Goal: Information Seeking & Learning: Compare options

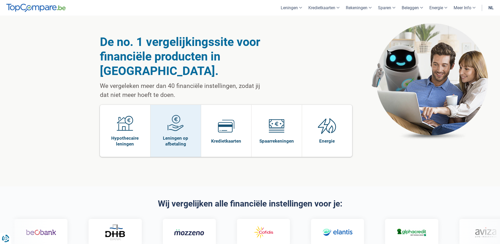
click at [181, 115] on img at bounding box center [175, 123] width 16 height 16
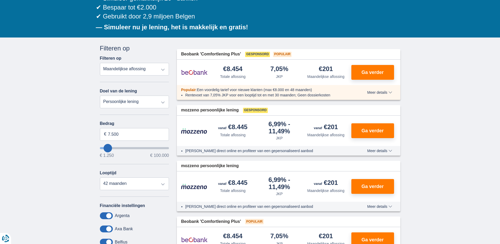
scroll to position [79, 0]
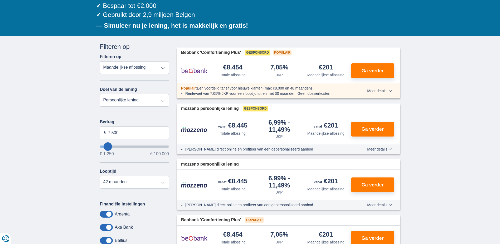
click at [138, 103] on select "Persoonlijke lening Auto Moto / fiets Mobilhome / caravan Renovatie Energie Sch…" at bounding box center [134, 100] width 69 height 13
select select "renovationLoan"
click at [100, 94] on select "Persoonlijke lening Auto Moto / fiets Mobilhome / caravan Renovatie Energie Sch…" at bounding box center [134, 100] width 69 height 13
type input "15.000"
type input "15250"
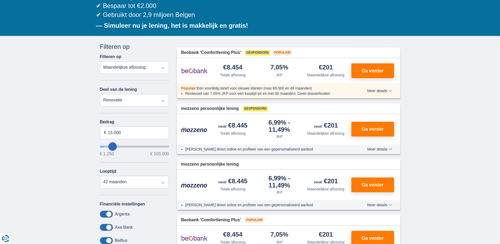
select select "60"
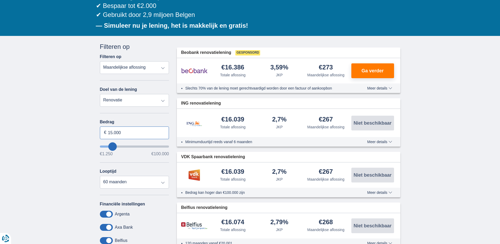
drag, startPoint x: 124, startPoint y: 135, endPoint x: 98, endPoint y: 134, distance: 25.8
click at [98, 134] on div "Annuleren Filters Filteren op Filteren op Totale aflossing JKP Maandelijkse afl…" at bounding box center [134, 167] width 77 height 251
type input "15250"
click at [135, 131] on input "15.000" at bounding box center [134, 132] width 69 height 13
type input "7.000"
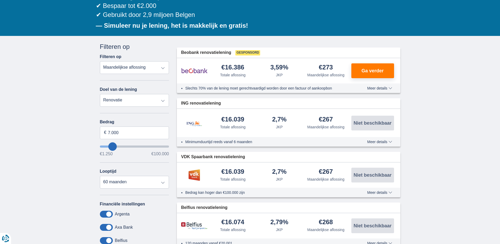
type input "7250"
select select "42"
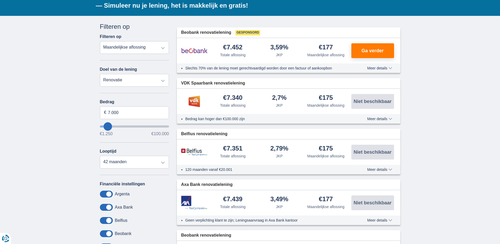
scroll to position [132, 0]
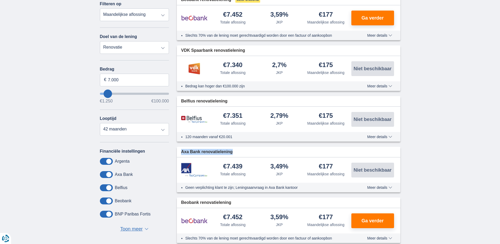
drag, startPoint x: 178, startPoint y: 152, endPoint x: 238, endPoint y: 153, distance: 59.6
click at [238, 153] on div "Axa Bank renovatielening" at bounding box center [288, 152] width 223 height 10
drag, startPoint x: 238, startPoint y: 153, endPoint x: 180, endPoint y: 153, distance: 58.0
click at [180, 153] on div "Axa Bank renovatielening" at bounding box center [288, 152] width 223 height 10
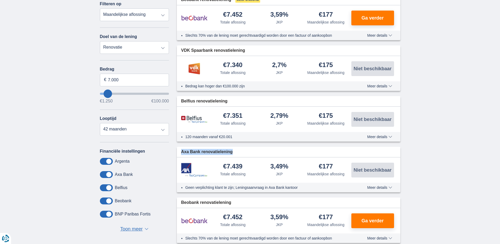
drag, startPoint x: 180, startPoint y: 153, endPoint x: 178, endPoint y: 148, distance: 5.6
click at [178, 148] on div "Axa Bank renovatielening" at bounding box center [288, 152] width 223 height 10
click at [179, 149] on div "Axa Bank renovatielening" at bounding box center [288, 152] width 223 height 10
drag, startPoint x: 235, startPoint y: 154, endPoint x: 182, endPoint y: 150, distance: 53.4
click at [182, 150] on div "Axa Bank renovatielening" at bounding box center [288, 152] width 223 height 10
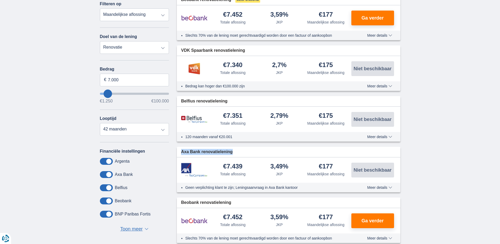
drag, startPoint x: 182, startPoint y: 150, endPoint x: 227, endPoint y: 156, distance: 45.6
click at [227, 156] on div "Axa Bank renovatielening" at bounding box center [288, 152] width 223 height 10
drag, startPoint x: 239, startPoint y: 154, endPoint x: 179, endPoint y: 150, distance: 60.0
click at [179, 150] on div "Axa Bank renovatielening" at bounding box center [288, 152] width 223 height 10
drag, startPoint x: 179, startPoint y: 150, endPoint x: 245, endPoint y: 157, distance: 65.5
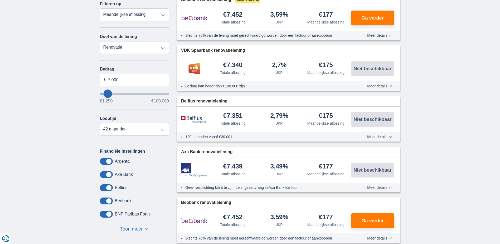
click at [245, 157] on div "€7.439 Totale aflossing 3,49% JKP" at bounding box center [288, 169] width 223 height 25
drag, startPoint x: 235, startPoint y: 153, endPoint x: 179, endPoint y: 149, distance: 56.2
click at [179, 150] on div "Axa Bank renovatielening" at bounding box center [288, 152] width 223 height 10
drag, startPoint x: 179, startPoint y: 149, endPoint x: 236, endPoint y: 154, distance: 57.6
click at [236, 154] on div "Axa Bank renovatielening" at bounding box center [288, 152] width 223 height 10
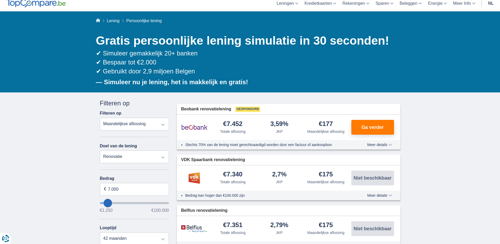
scroll to position [0, 0]
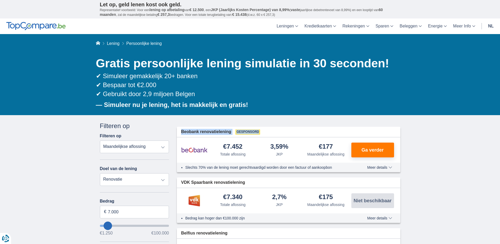
drag, startPoint x: 179, startPoint y: 130, endPoint x: 270, endPoint y: 133, distance: 90.7
click at [270, 133] on div "Beobank renovatielening Gesponsord" at bounding box center [288, 132] width 223 height 10
drag, startPoint x: 269, startPoint y: 133, endPoint x: 186, endPoint y: 133, distance: 82.5
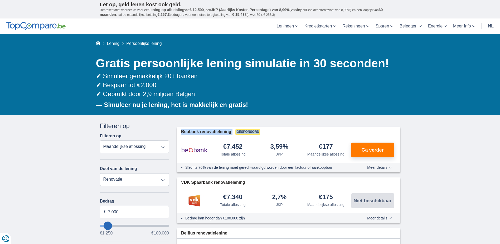
click at [186, 133] on div "Beobank renovatielening Gesponsord" at bounding box center [288, 132] width 223 height 10
drag, startPoint x: 186, startPoint y: 133, endPoint x: 262, endPoint y: 127, distance: 76.6
click at [262, 127] on div "Beobank renovatielening Gesponsord" at bounding box center [288, 132] width 223 height 10
click at [268, 132] on div "Beobank renovatielening Gesponsord" at bounding box center [288, 132] width 223 height 10
drag, startPoint x: 265, startPoint y: 131, endPoint x: 179, endPoint y: 132, distance: 85.1
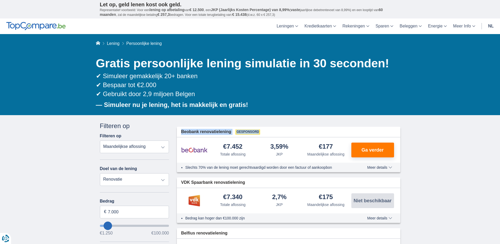
click at [180, 132] on div "Beobank renovatielening Gesponsord" at bounding box center [288, 132] width 223 height 10
drag, startPoint x: 179, startPoint y: 132, endPoint x: 177, endPoint y: 125, distance: 7.7
drag, startPoint x: 265, startPoint y: 130, endPoint x: 181, endPoint y: 129, distance: 83.8
click at [181, 129] on div "Beobank renovatielening Gesponsord" at bounding box center [288, 132] width 223 height 10
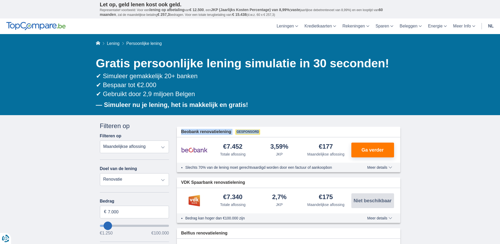
drag, startPoint x: 181, startPoint y: 129, endPoint x: 215, endPoint y: 121, distance: 35.5
click at [275, 131] on div "Beobank renovatielening Gesponsord" at bounding box center [288, 132] width 223 height 10
click at [266, 133] on div "Beobank renovatielening Gesponsord" at bounding box center [288, 132] width 223 height 10
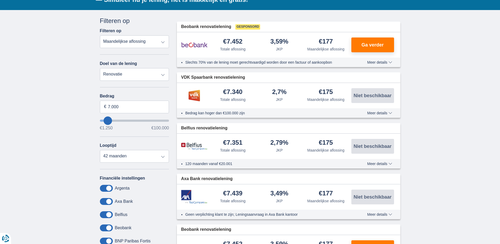
scroll to position [105, 0]
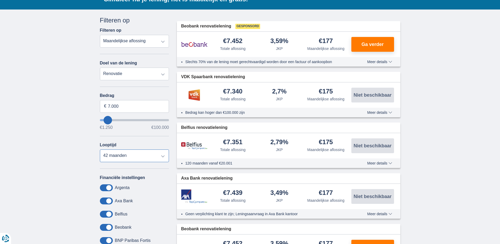
click at [162, 158] on select "12 maanden 18 maanden 24 maanden 30 maanden 36 maanden 42 maanden" at bounding box center [134, 155] width 69 height 13
drag, startPoint x: 50, startPoint y: 142, endPoint x: 75, endPoint y: 145, distance: 25.0
click at [150, 157] on select "12 maanden 18 maanden 24 maanden 30 maanden 36 maanden 42 maanden" at bounding box center [134, 155] width 69 height 13
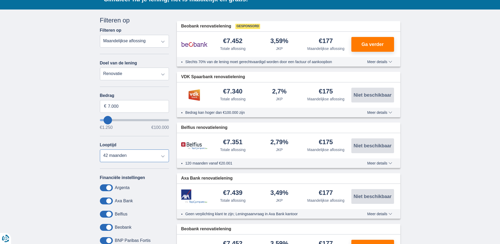
scroll to position [0, 0]
